Goal: Task Accomplishment & Management: Manage account settings

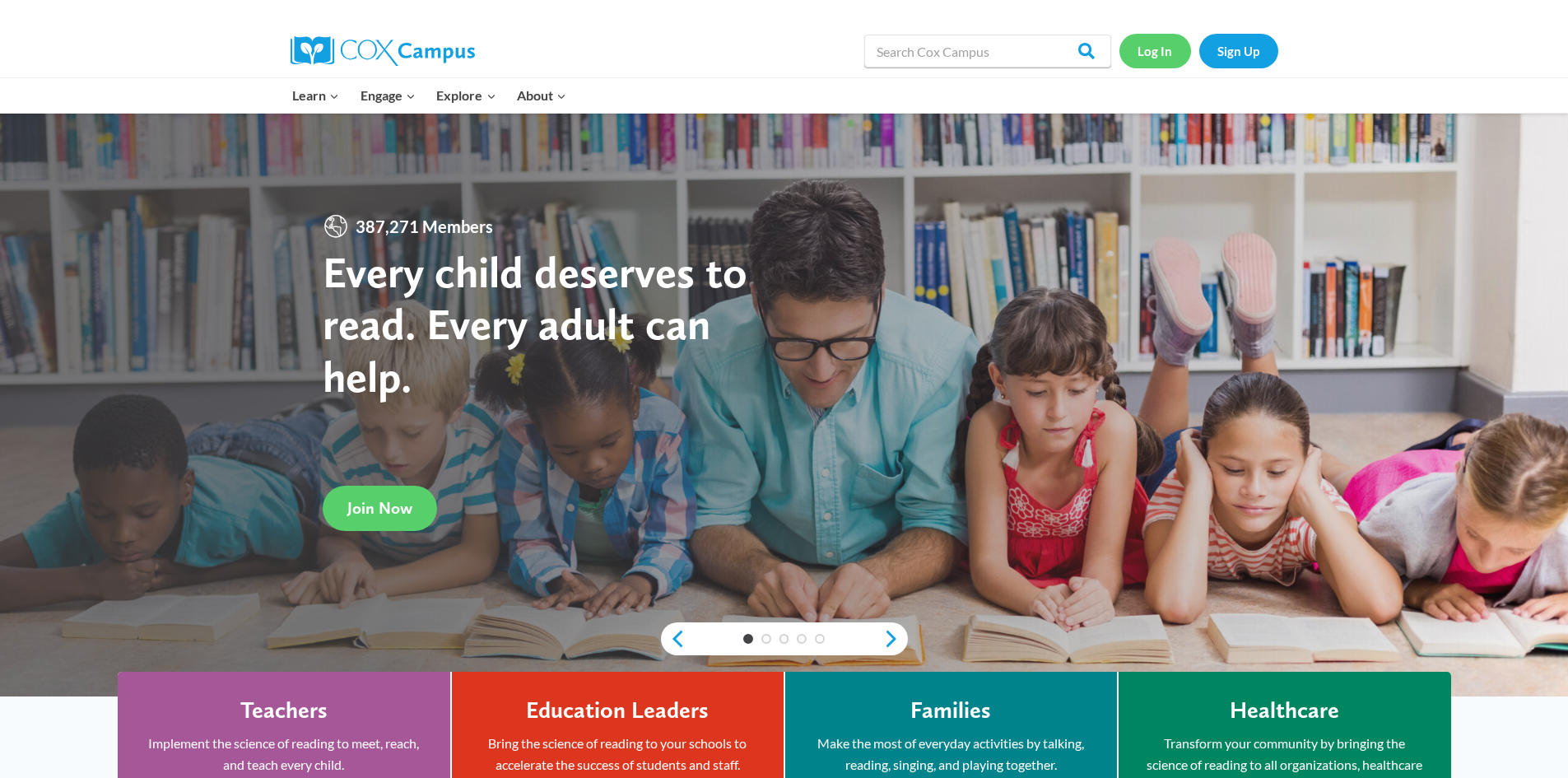
click at [1162, 52] on link "Log In" at bounding box center [1156, 51] width 72 height 34
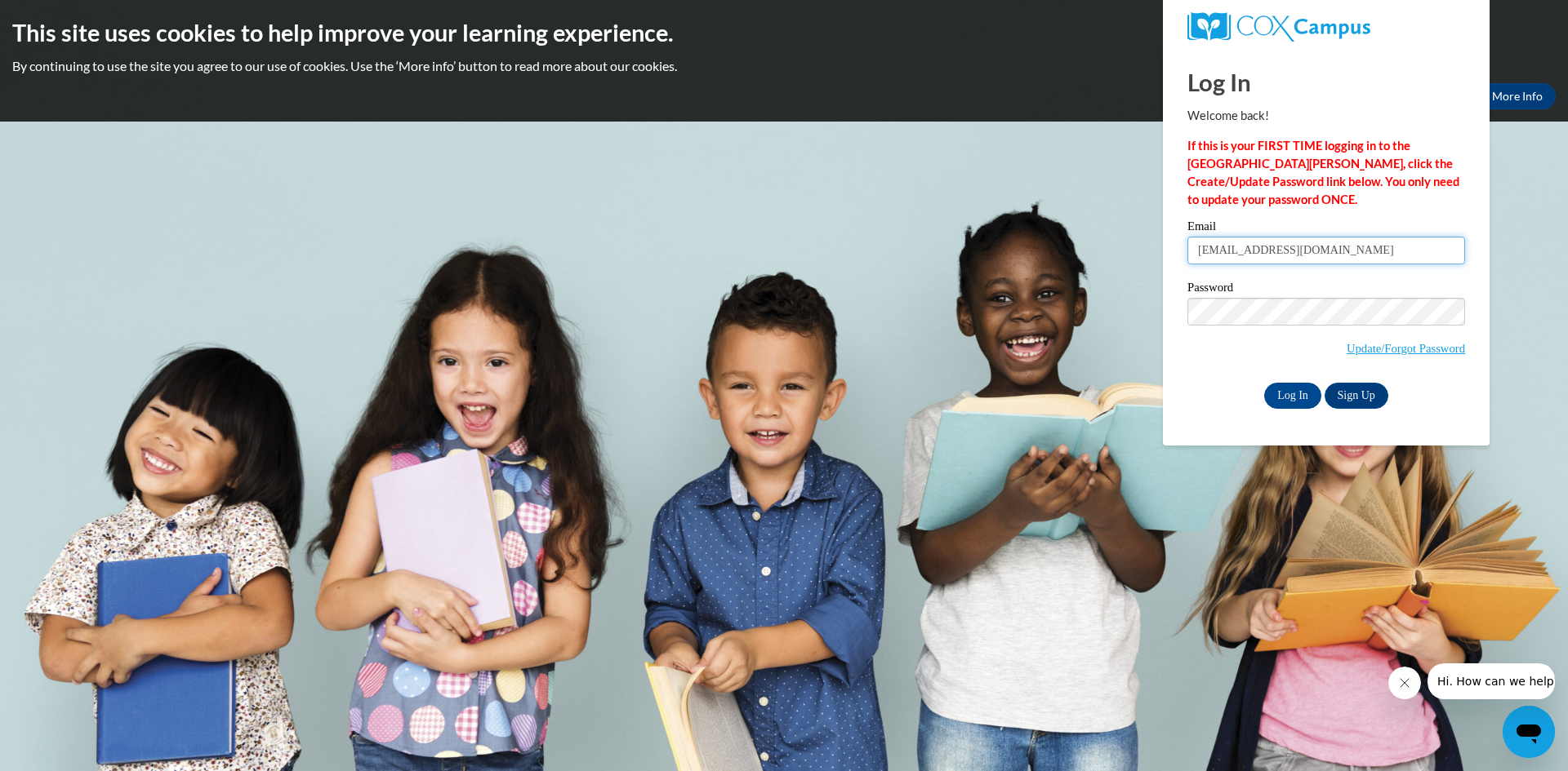
click at [1335, 250] on input "godsgirl7280@yahoo.com" at bounding box center [1326, 251] width 278 height 28
type input "lisa.smith3567@gmail.com"
click at [1289, 397] on input "Log In" at bounding box center [1293, 395] width 57 height 26
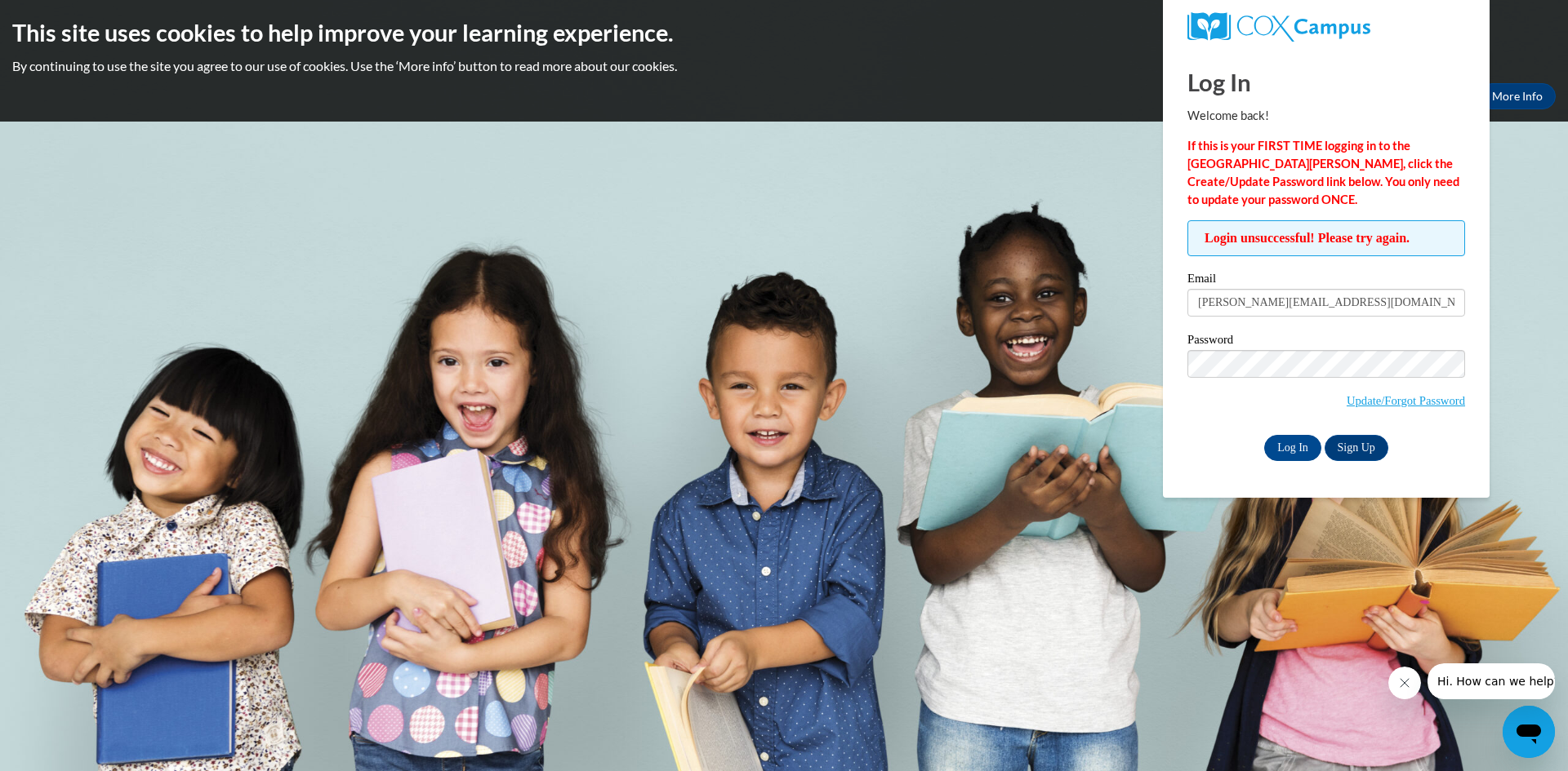
click at [880, 29] on h2 "This site uses cookies to help improve your learning experience." at bounding box center [784, 33] width 1543 height 33
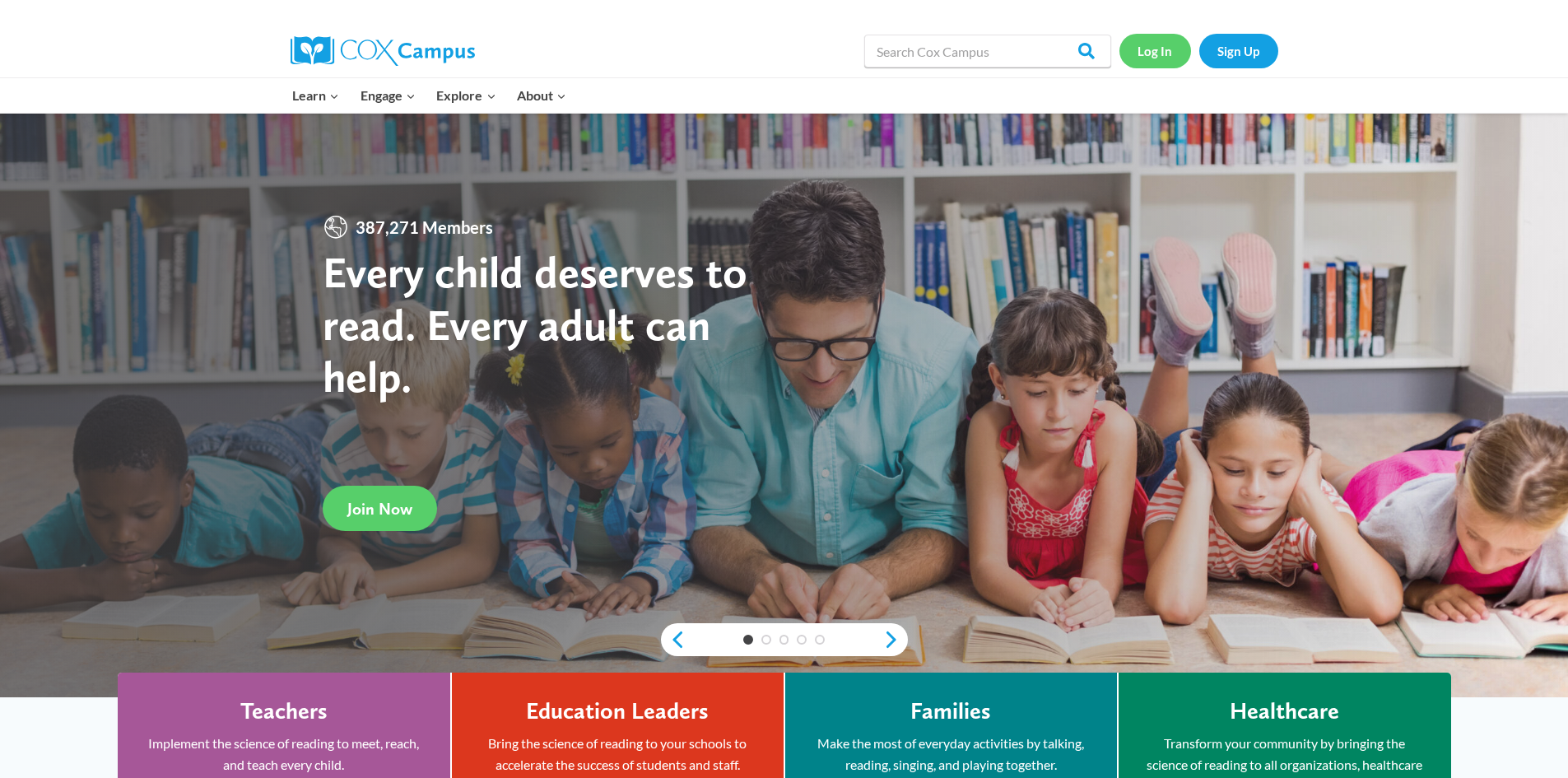
click at [1154, 49] on link "Log In" at bounding box center [1156, 51] width 72 height 34
